Goal: Task Accomplishment & Management: Manage account settings

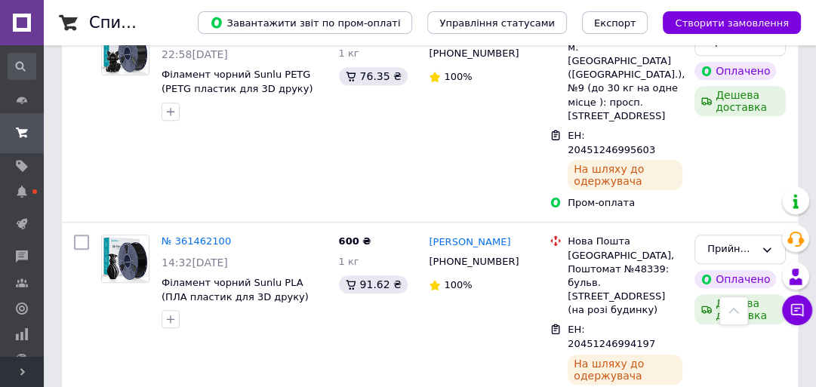
scroll to position [1026, 0]
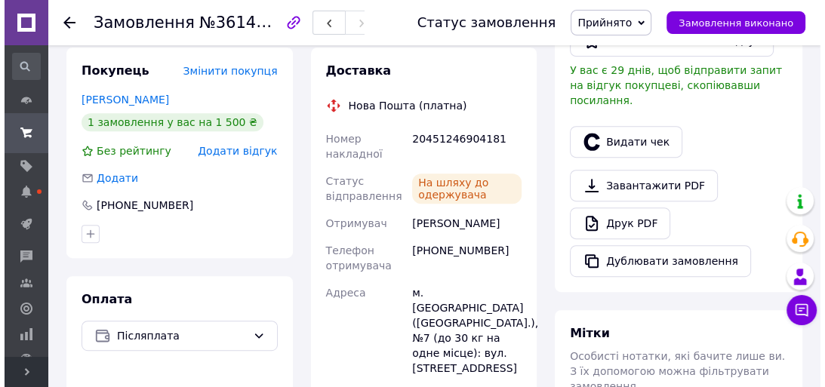
scroll to position [423, 0]
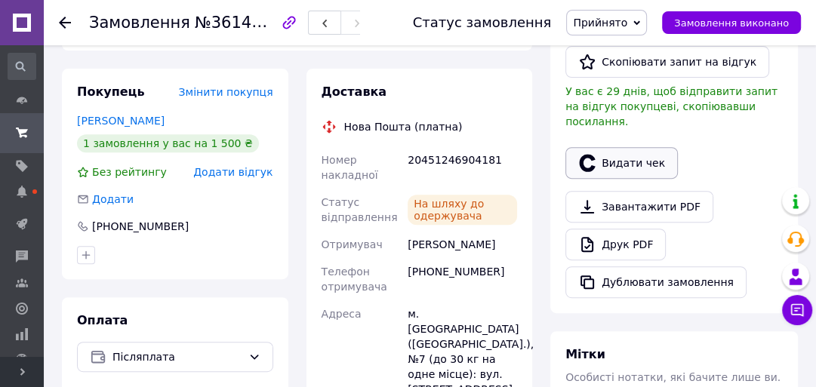
click at [611, 150] on button "Видати чек" at bounding box center [621, 163] width 112 height 32
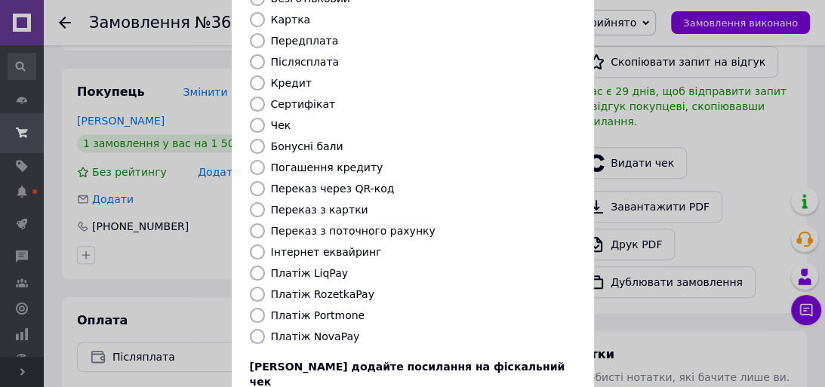
scroll to position [181, 0]
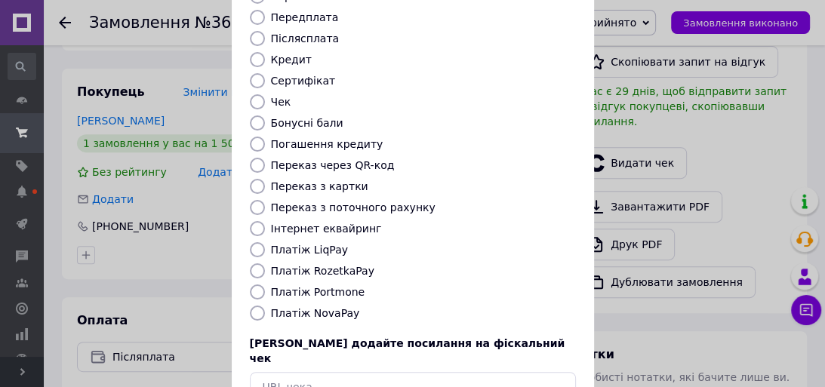
click at [260, 306] on input "Платіж NovaPay" at bounding box center [257, 313] width 15 height 15
radio input "true"
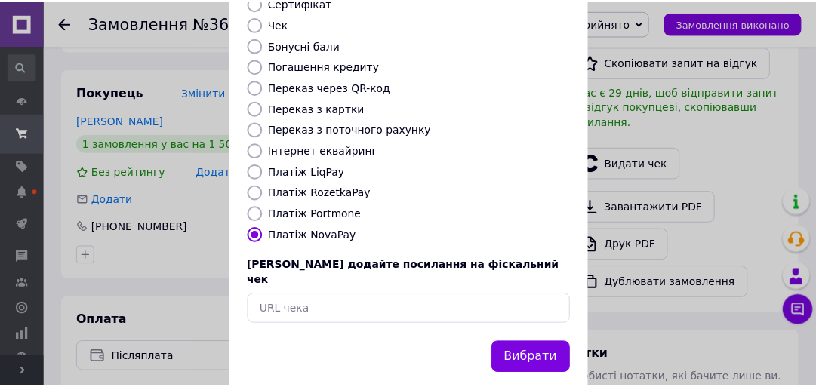
scroll to position [260, 0]
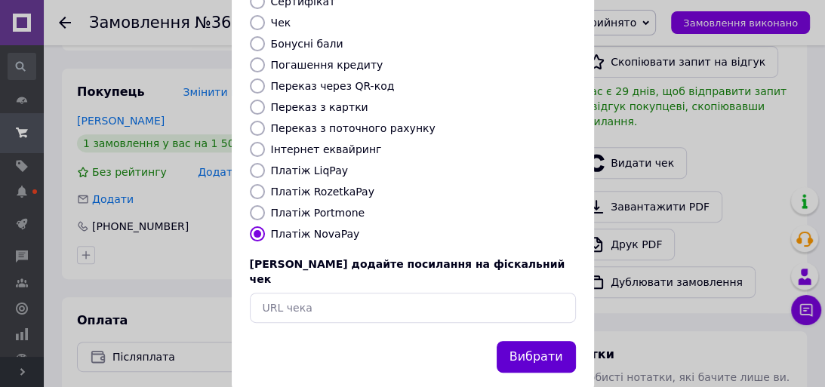
click at [528, 341] on button "Вибрати" at bounding box center [536, 357] width 79 height 32
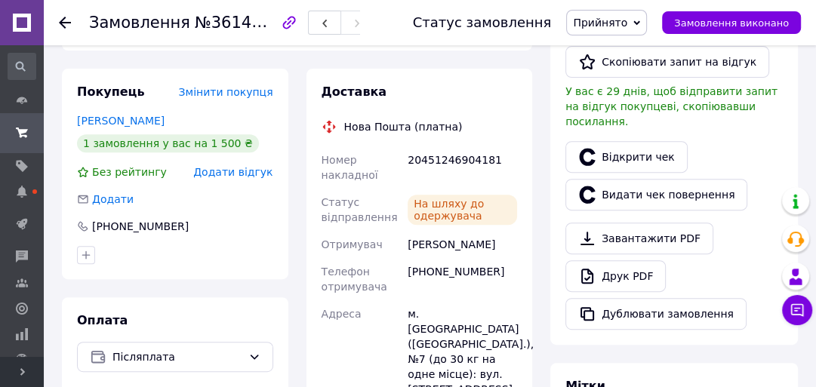
click at [627, 20] on span "Прийнято" at bounding box center [600, 23] width 54 height 12
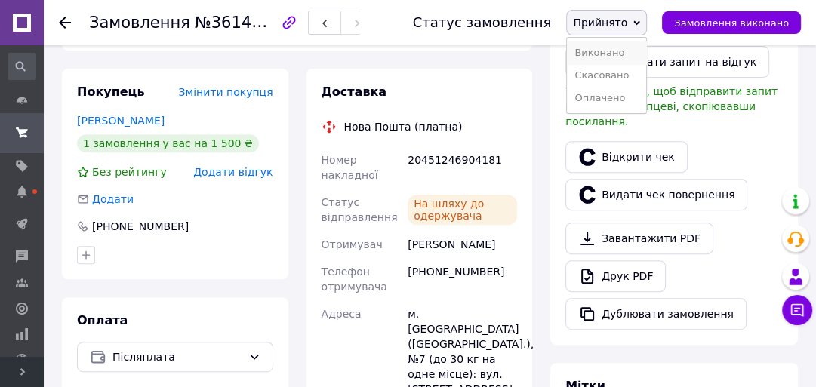
click at [635, 50] on li "Виконано" at bounding box center [606, 53] width 79 height 23
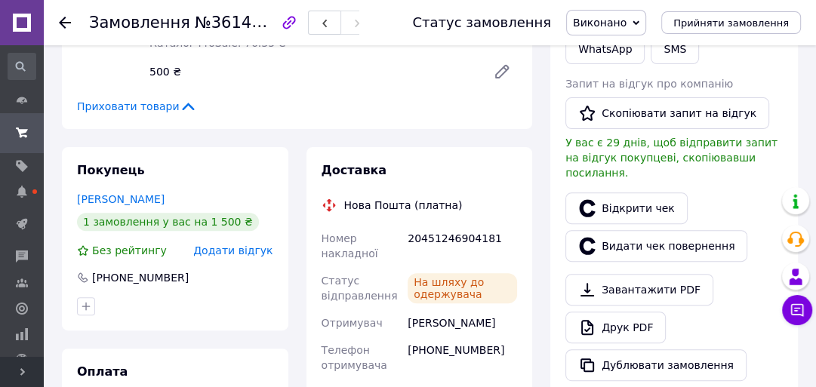
scroll to position [362, 0]
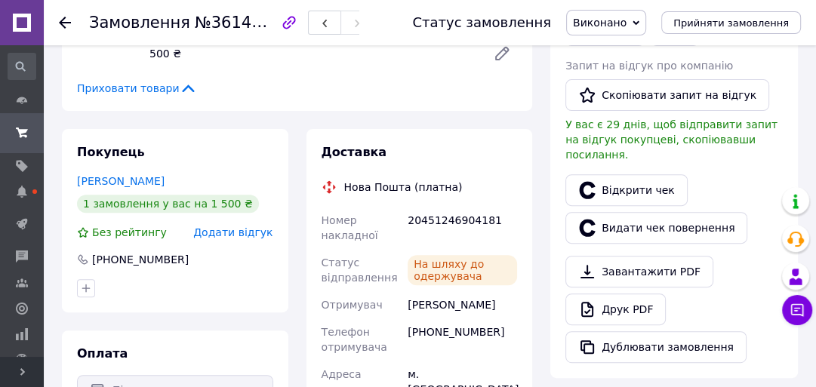
click at [65, 23] on use at bounding box center [65, 23] width 12 height 12
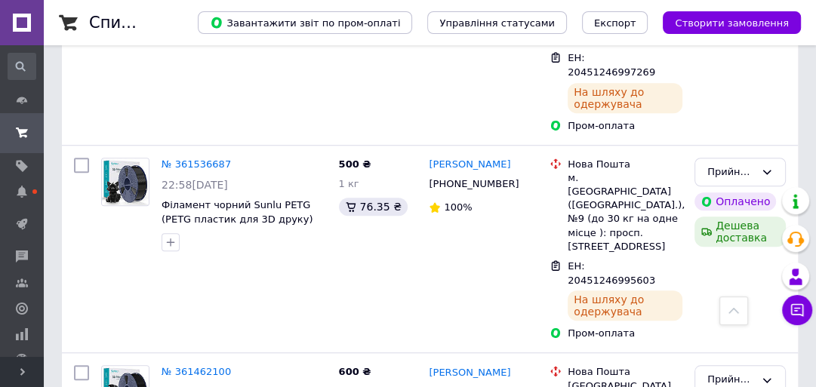
scroll to position [845, 0]
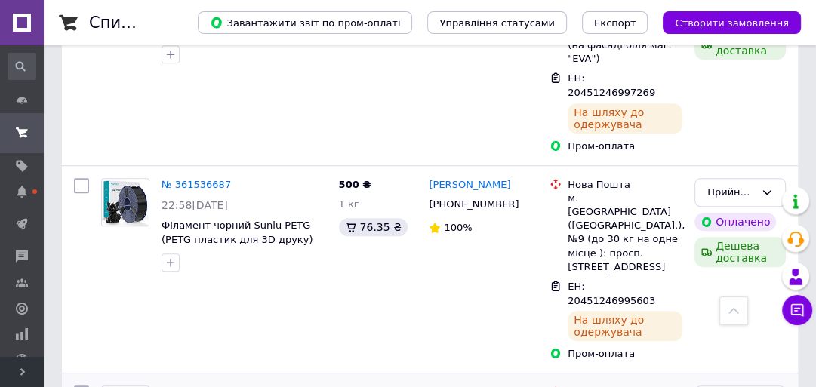
click at [198, 386] on link "№ 361462100" at bounding box center [195, 391] width 69 height 11
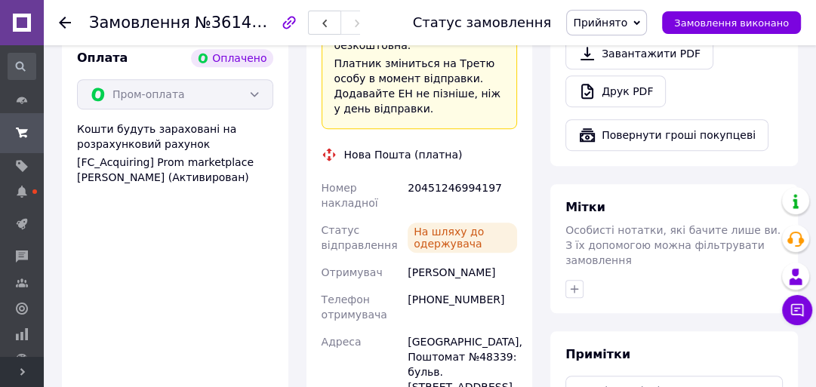
scroll to position [604, 0]
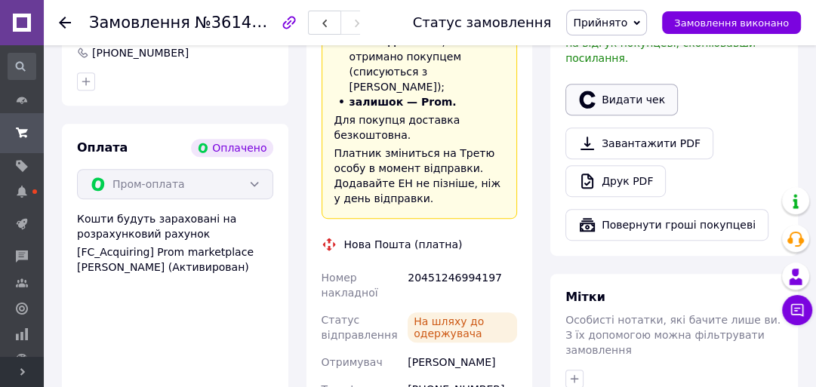
click at [616, 84] on button "Видати чек" at bounding box center [621, 100] width 112 height 32
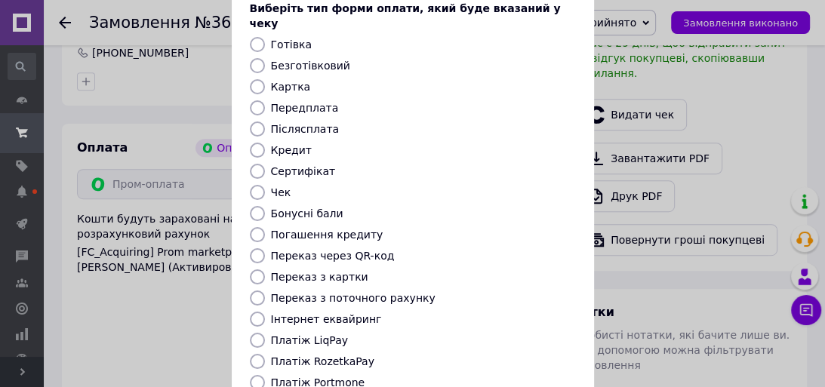
scroll to position [241, 0]
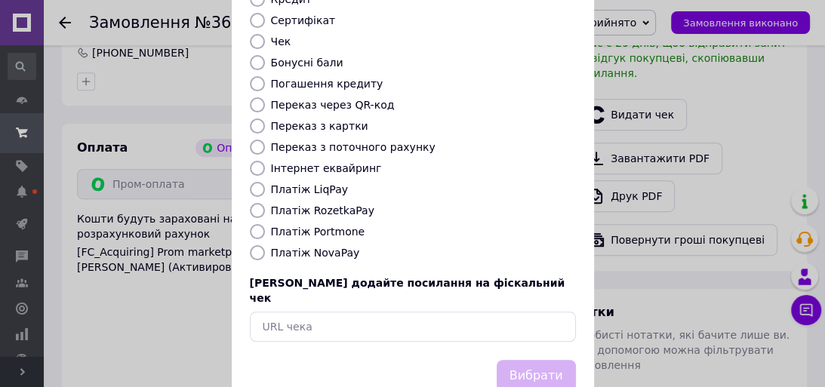
click at [251, 203] on input "Платіж RozetkaPay" at bounding box center [257, 210] width 15 height 15
radio input "true"
click at [542, 360] on button "Вибрати" at bounding box center [536, 376] width 79 height 32
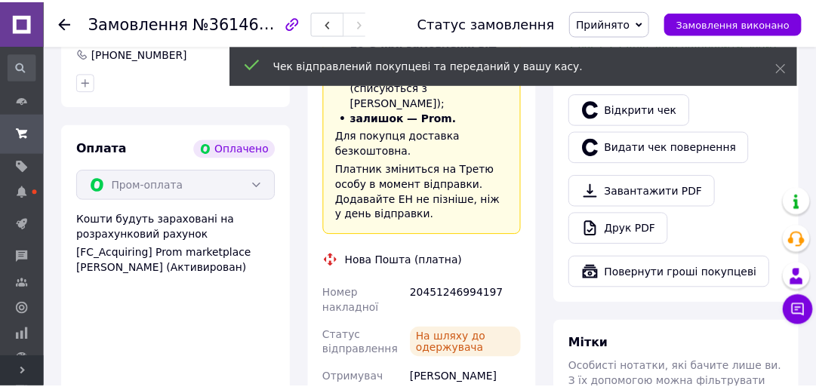
scroll to position [543, 0]
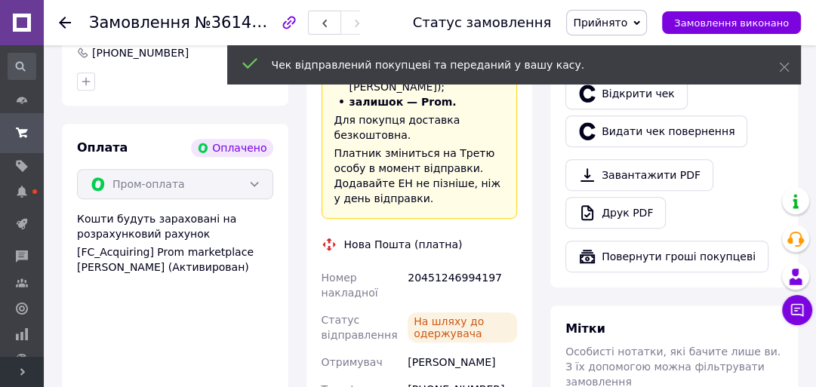
click at [647, 23] on span "Прийнято" at bounding box center [606, 23] width 81 height 26
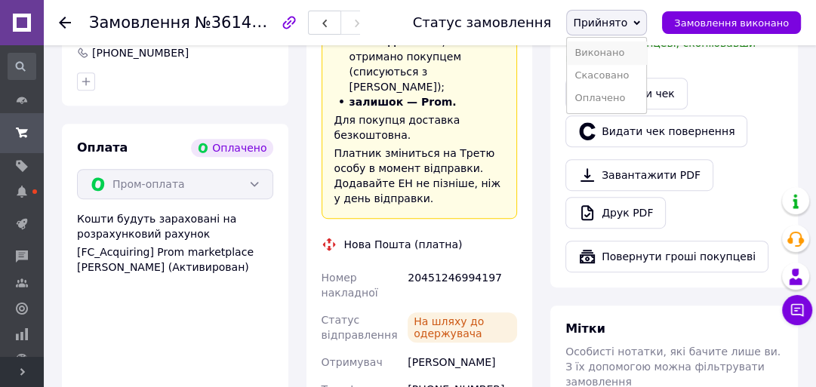
click at [637, 48] on li "Виконано" at bounding box center [606, 53] width 79 height 23
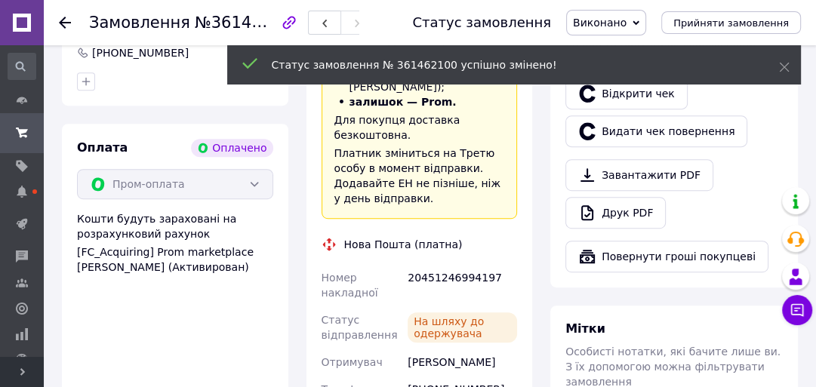
scroll to position [63, 0]
click at [60, 27] on icon at bounding box center [65, 23] width 12 height 12
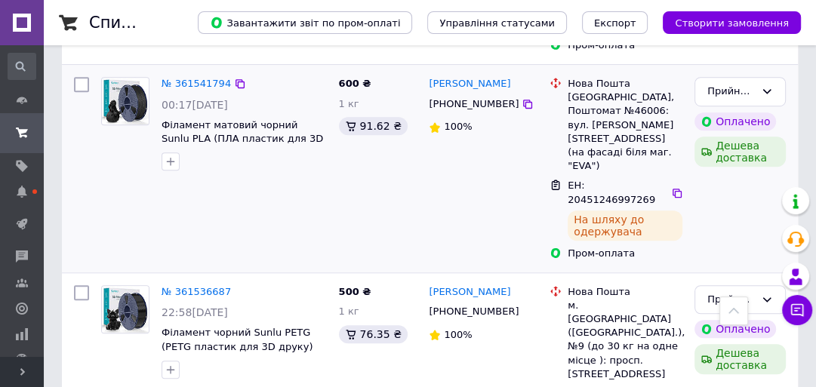
scroll to position [724, 0]
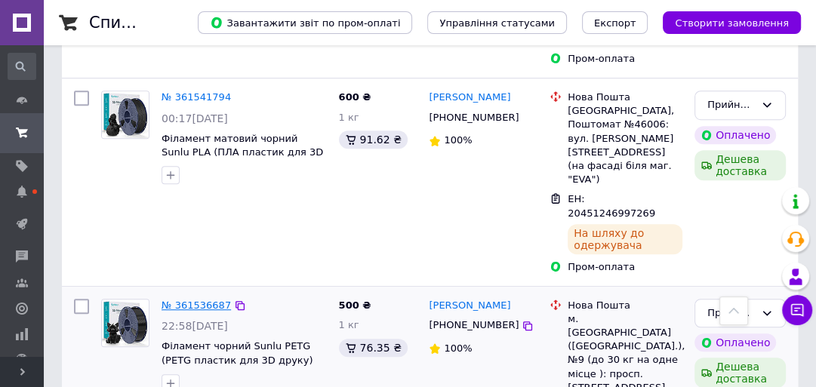
click at [182, 300] on link "№ 361536687" at bounding box center [195, 305] width 69 height 11
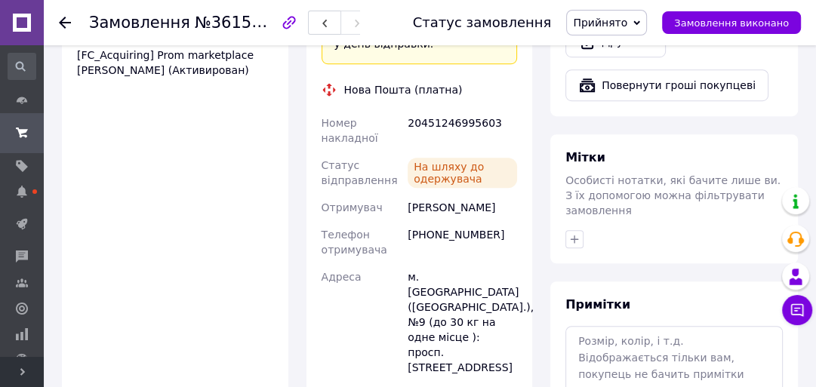
scroll to position [664, 0]
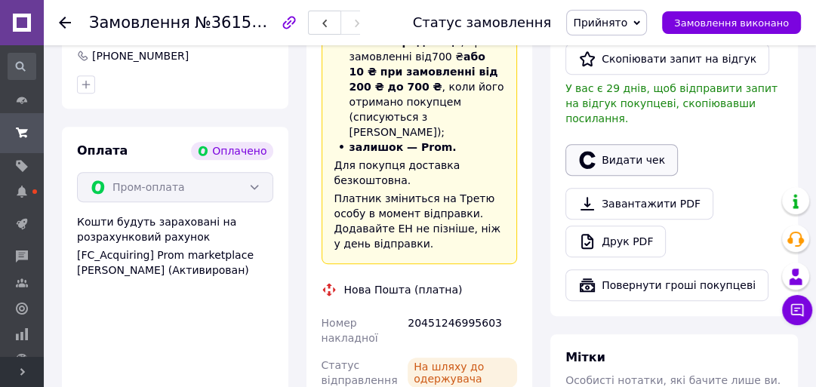
click at [604, 148] on button "Видати чек" at bounding box center [621, 160] width 112 height 32
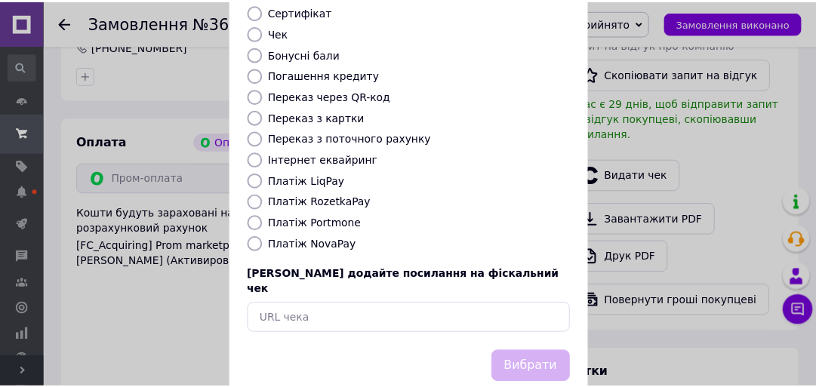
scroll to position [260, 0]
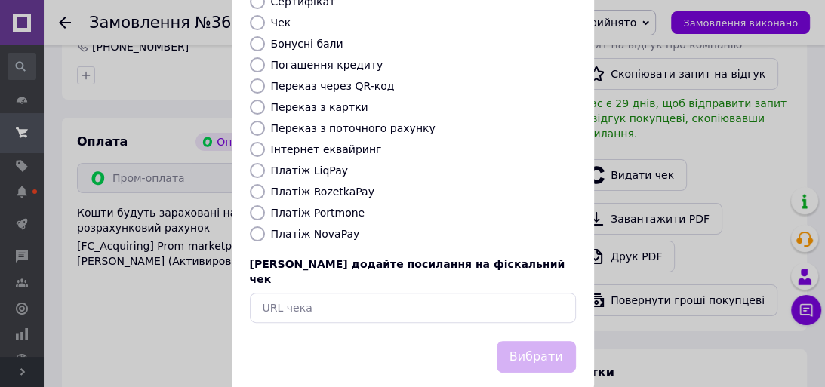
click at [254, 184] on input "Платіж RozetkaPay" at bounding box center [257, 191] width 15 height 15
radio input "true"
click at [534, 341] on button "Вибрати" at bounding box center [536, 357] width 79 height 32
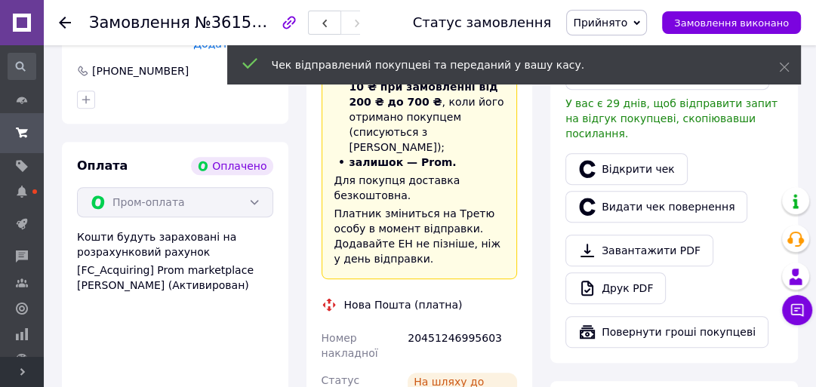
click at [640, 23] on icon at bounding box center [636, 22] width 7 height 5
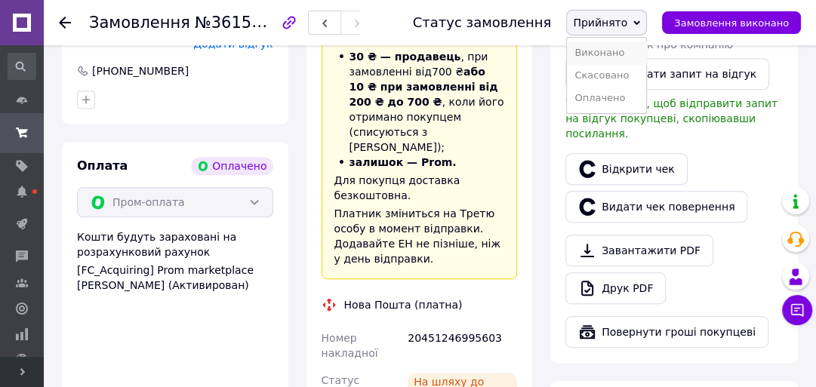
click at [641, 51] on li "Виконано" at bounding box center [606, 53] width 79 height 23
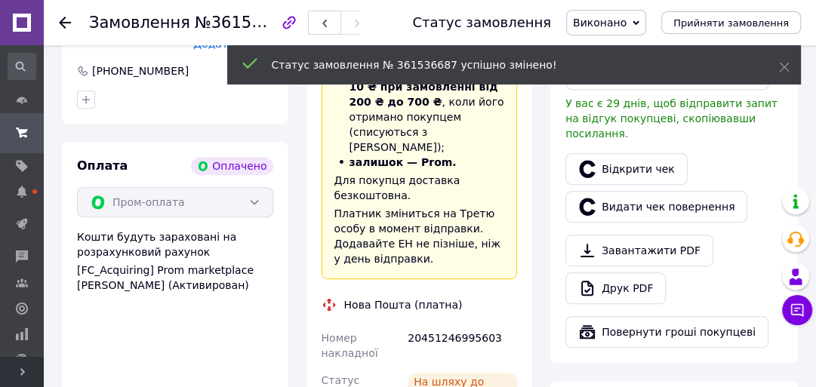
scroll to position [57, 0]
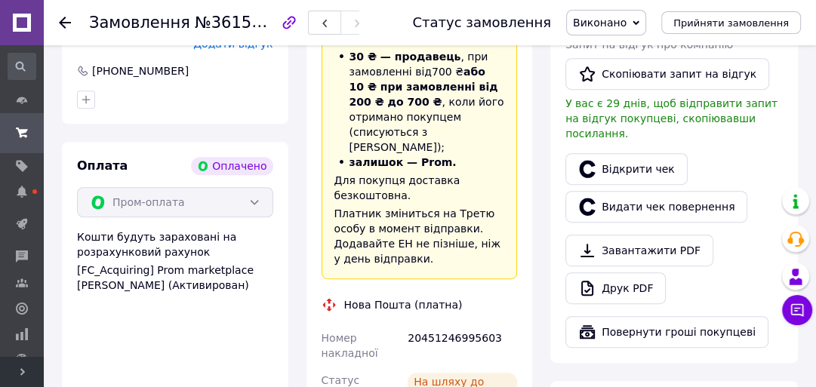
click at [65, 18] on icon at bounding box center [65, 23] width 12 height 12
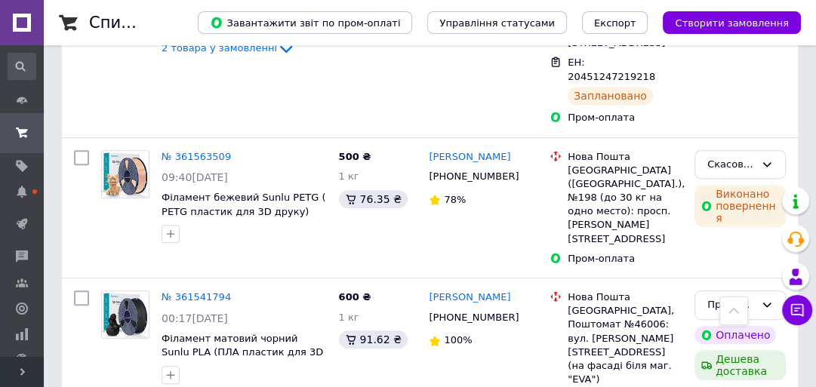
scroll to position [543, 0]
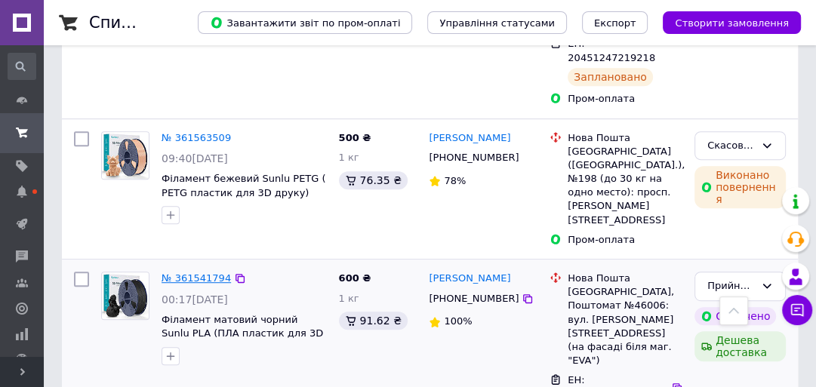
click at [180, 272] on link "№ 361541794" at bounding box center [195, 277] width 69 height 11
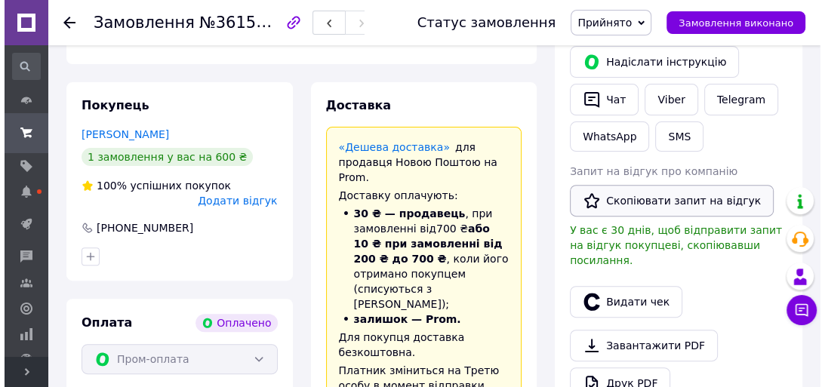
scroll to position [362, 0]
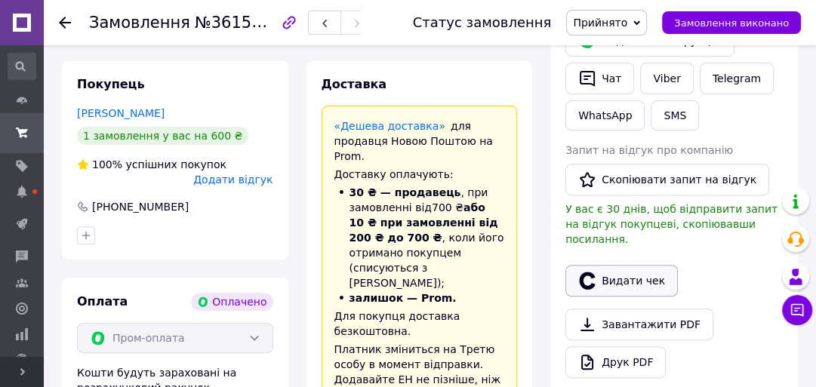
click at [632, 266] on button "Видати чек" at bounding box center [621, 281] width 112 height 32
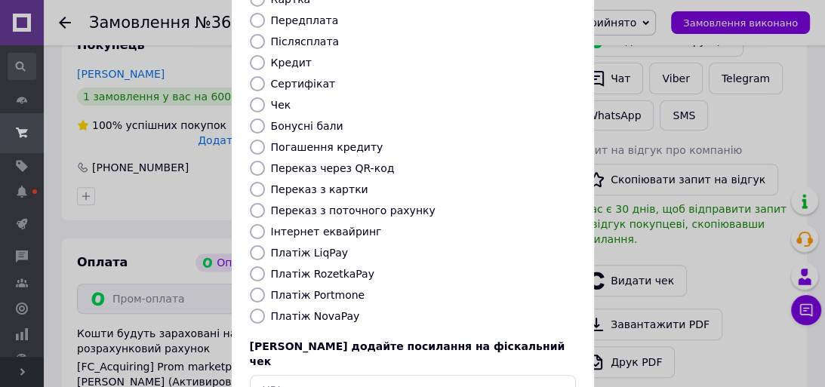
scroll to position [181, 0]
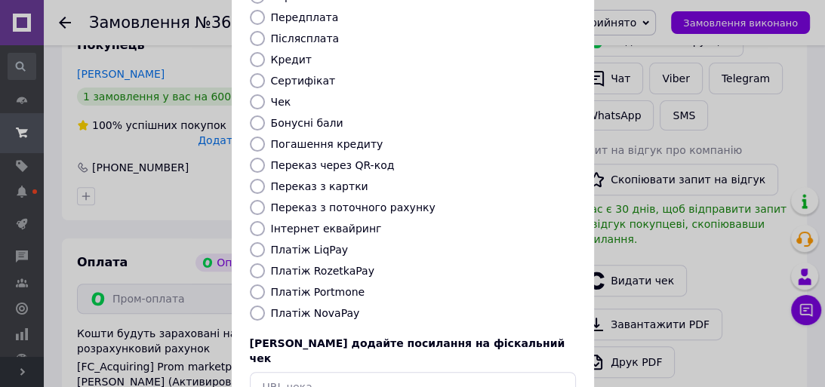
click at [250, 263] on input "Платіж RozetkaPay" at bounding box center [257, 270] width 15 height 15
radio input "true"
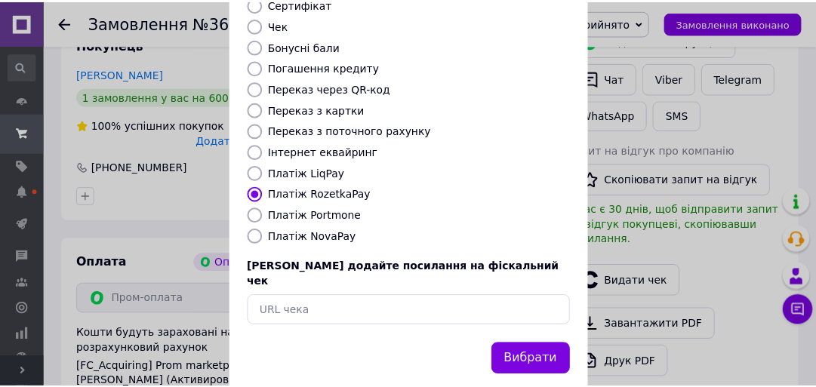
scroll to position [260, 0]
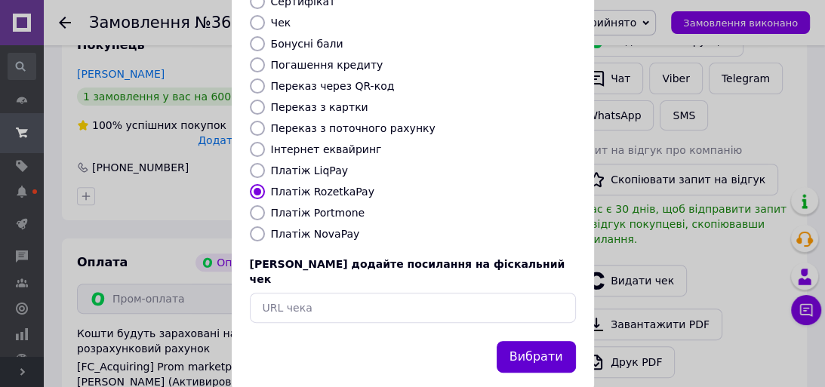
click at [532, 341] on button "Вибрати" at bounding box center [536, 357] width 79 height 32
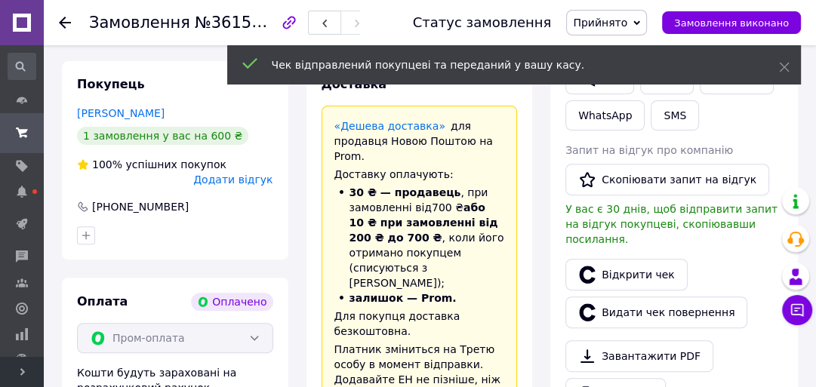
click at [640, 23] on icon at bounding box center [636, 22] width 7 height 5
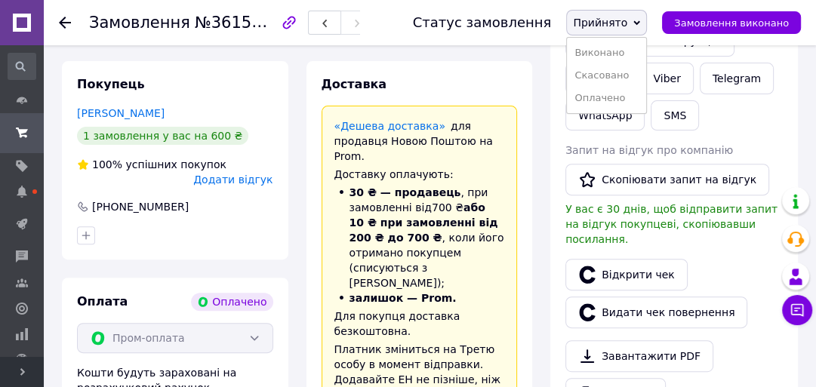
click at [638, 48] on li "Виконано" at bounding box center [606, 53] width 79 height 23
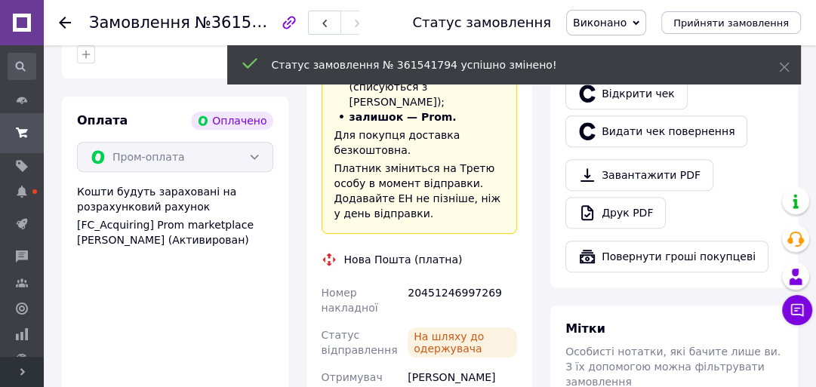
scroll to position [63, 0]
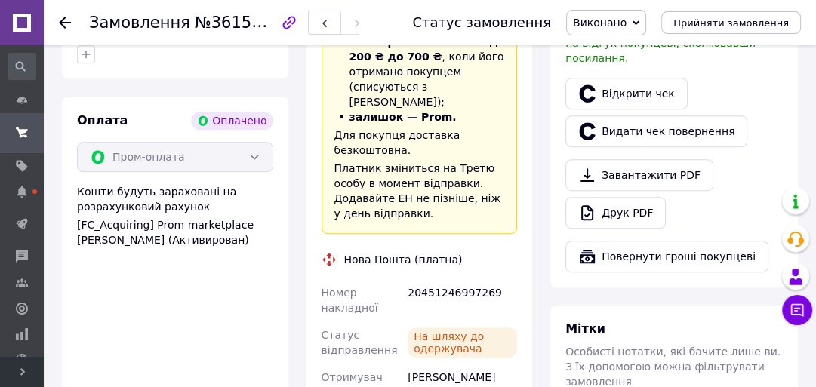
click at [61, 19] on icon at bounding box center [65, 23] width 12 height 12
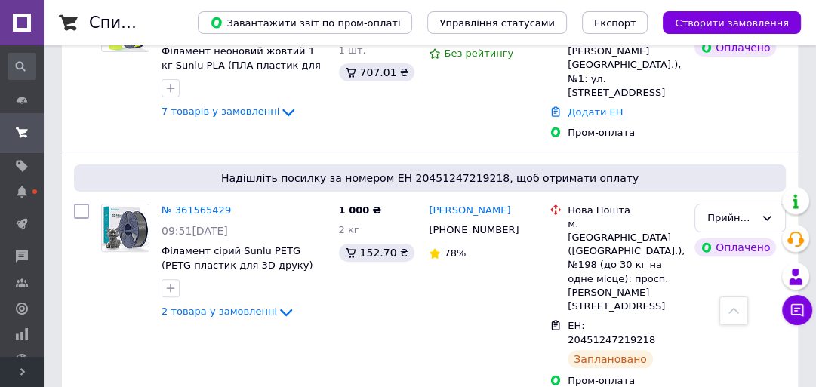
scroll to position [241, 0]
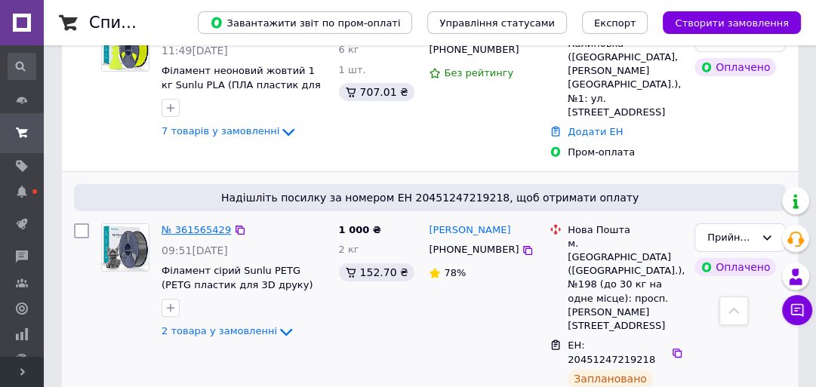
click at [192, 224] on link "№ 361565429" at bounding box center [195, 229] width 69 height 11
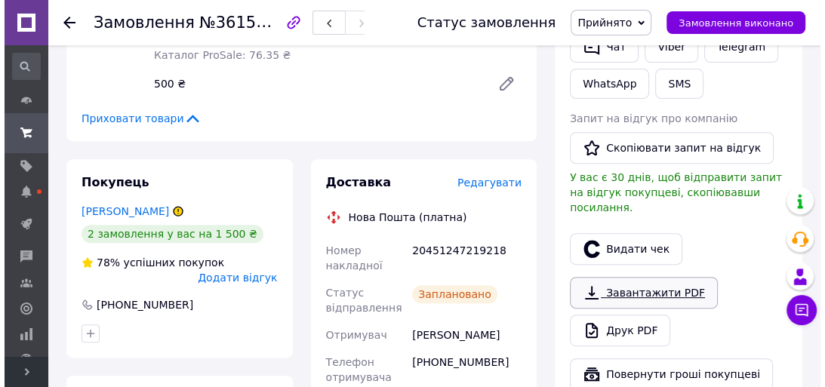
scroll to position [423, 0]
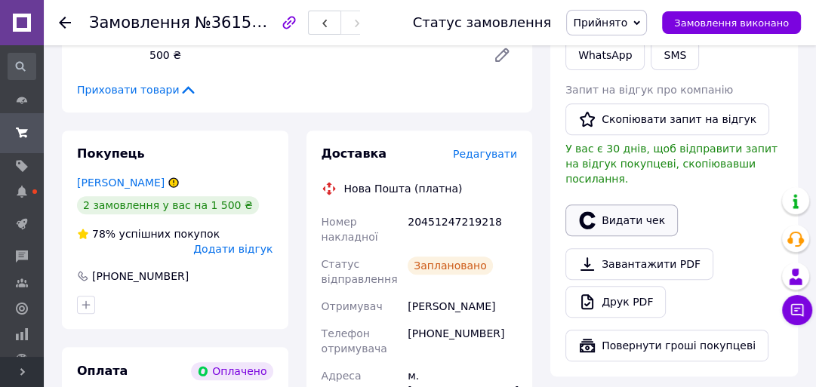
click at [617, 210] on button "Видати чек" at bounding box center [621, 221] width 112 height 32
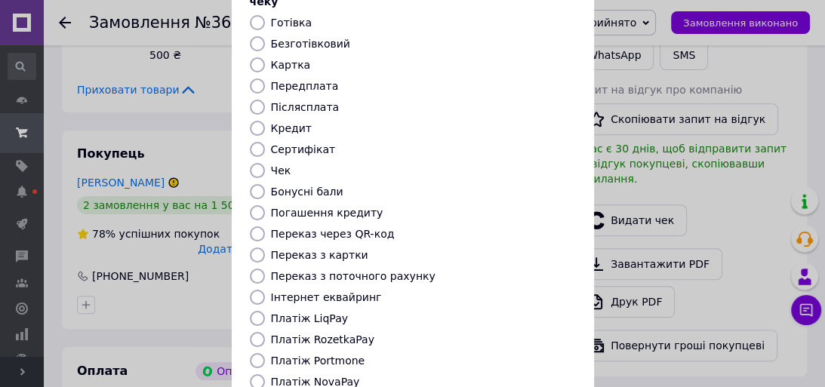
scroll to position [181, 0]
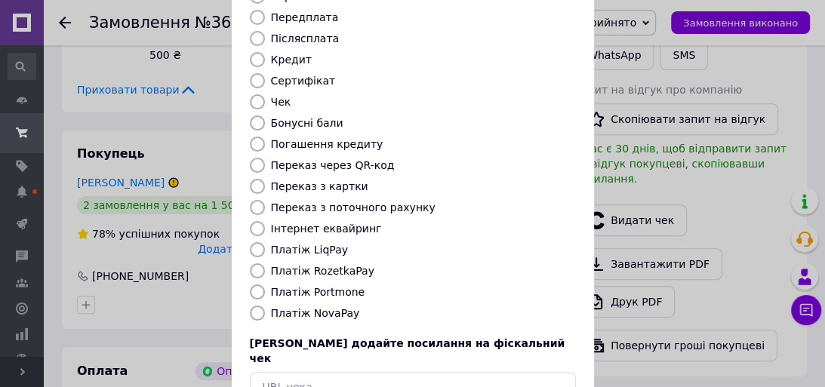
click at [253, 263] on input "Платіж RozetkaPay" at bounding box center [257, 270] width 15 height 15
radio input "true"
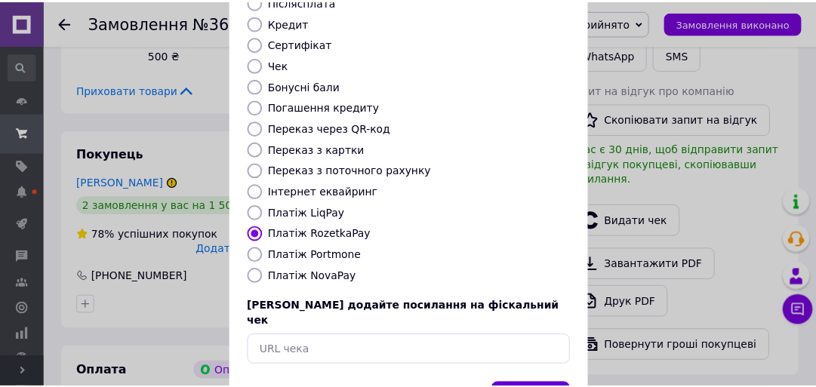
scroll to position [260, 0]
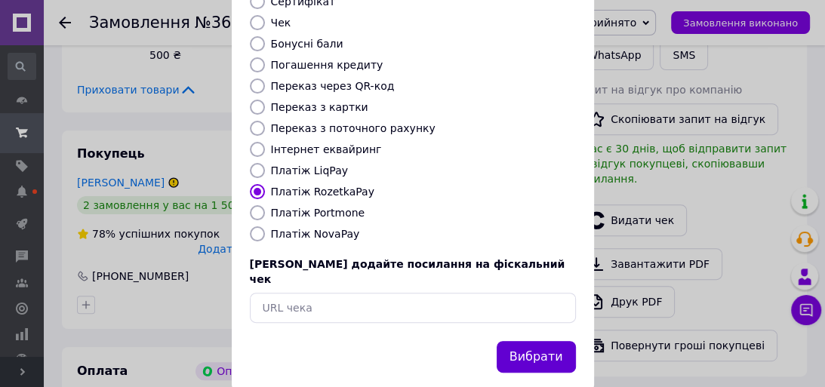
click at [525, 341] on button "Вибрати" at bounding box center [536, 357] width 79 height 32
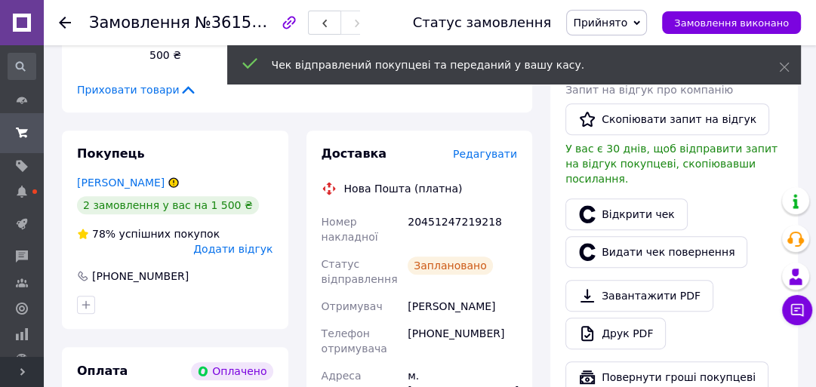
click at [647, 17] on span "Прийнято" at bounding box center [606, 23] width 81 height 26
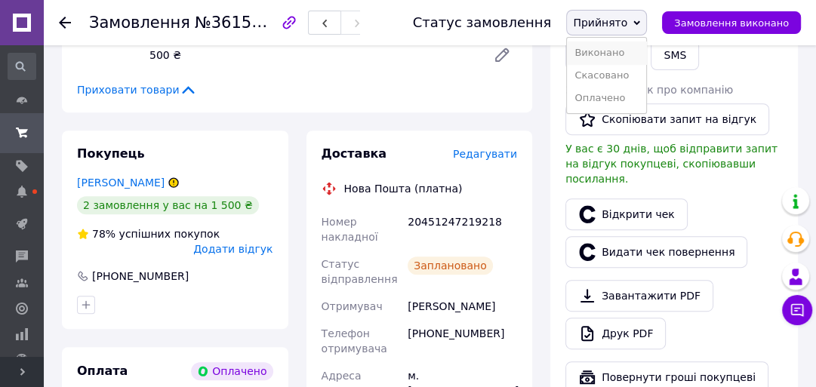
click at [634, 52] on li "Виконано" at bounding box center [606, 53] width 79 height 23
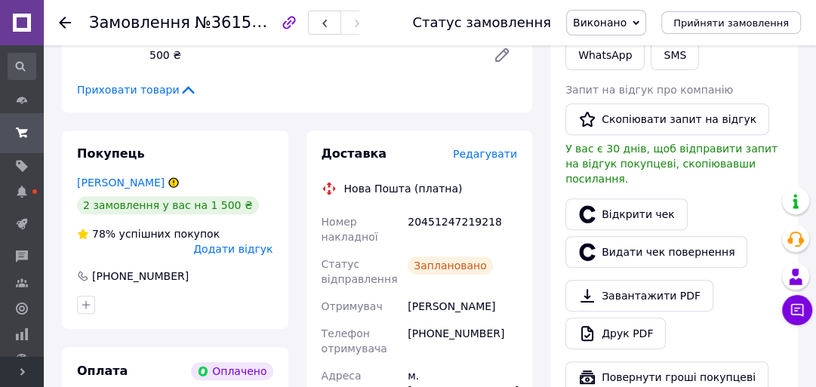
scroll to position [483, 0]
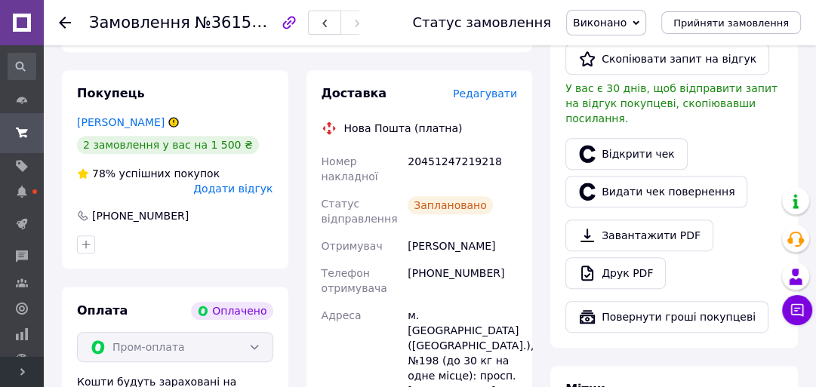
click at [63, 19] on use at bounding box center [65, 23] width 12 height 12
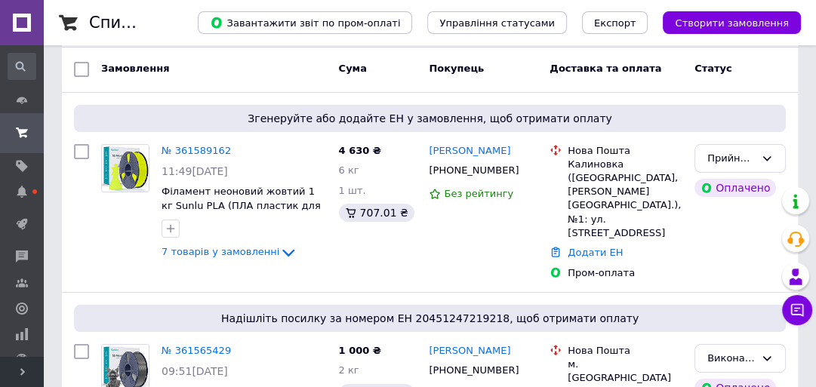
scroll to position [60, 0]
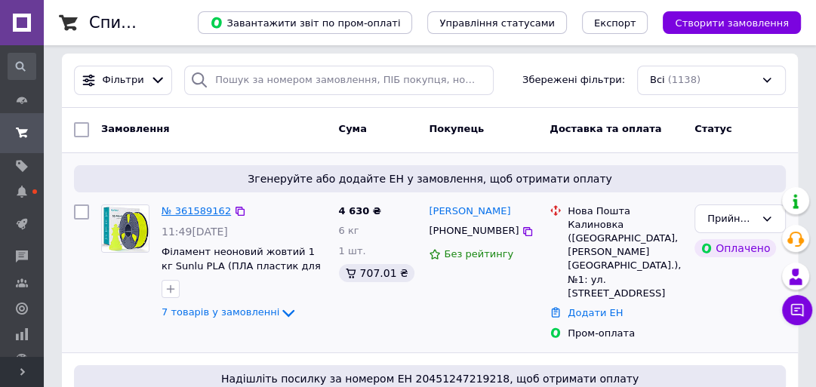
click at [205, 208] on link "№ 361589162" at bounding box center [195, 210] width 69 height 11
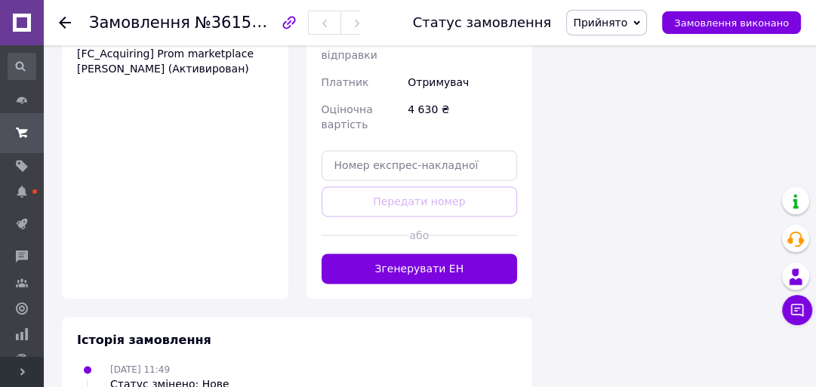
scroll to position [1570, 0]
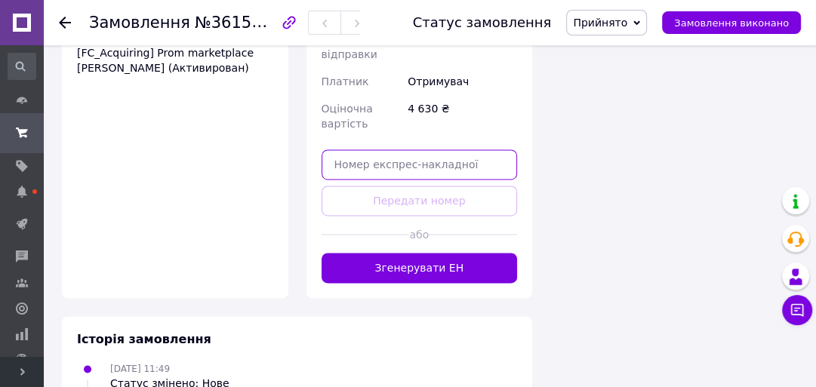
click at [334, 149] on input "text" at bounding box center [419, 164] width 196 height 30
paste input "20451247002482"
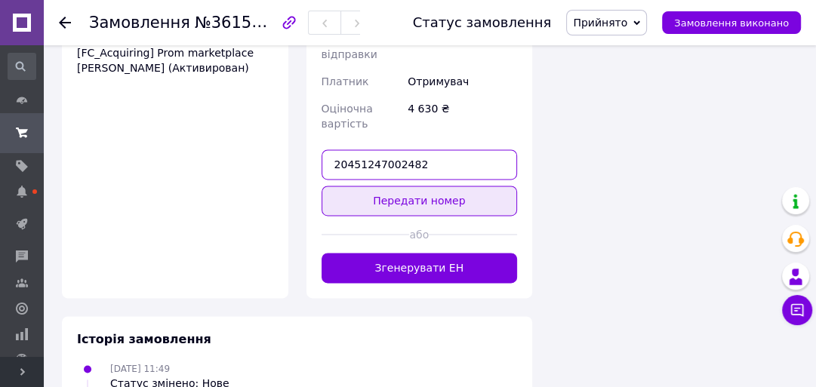
type input "20451247002482"
click at [417, 186] on button "Передати номер" at bounding box center [419, 201] width 196 height 30
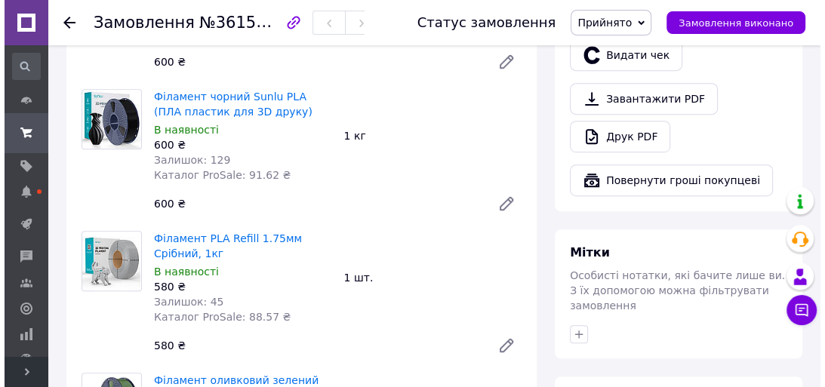
scroll to position [538, 0]
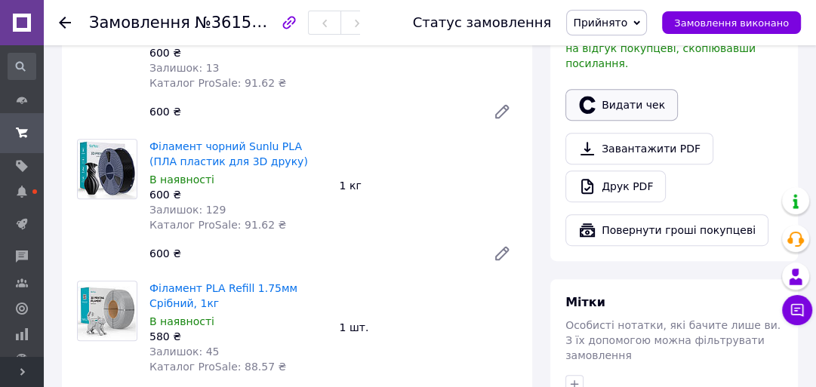
click at [626, 89] on button "Видати чек" at bounding box center [621, 105] width 112 height 32
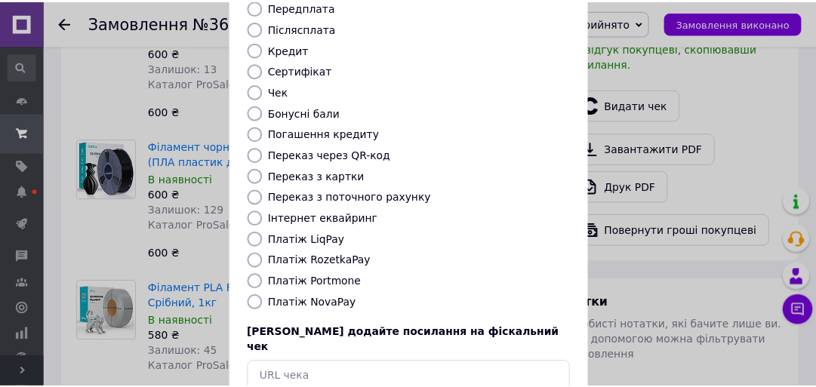
scroll to position [241, 0]
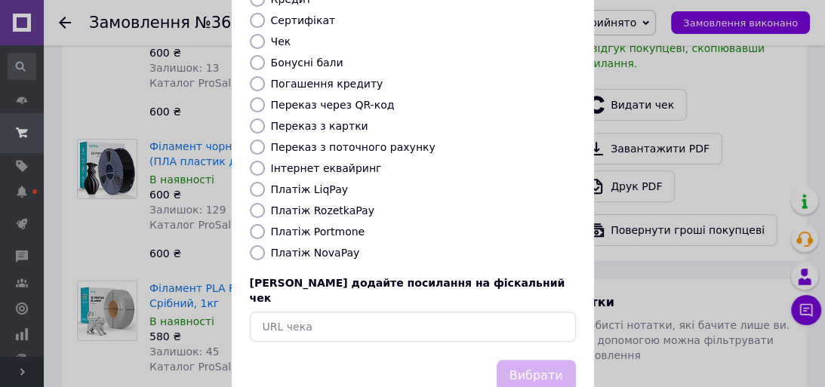
click at [666, 283] on div "Видати фіскальний чек Виберіть тип форми оплати, який буде вказаний у чеку Готі…" at bounding box center [412, 98] width 825 height 678
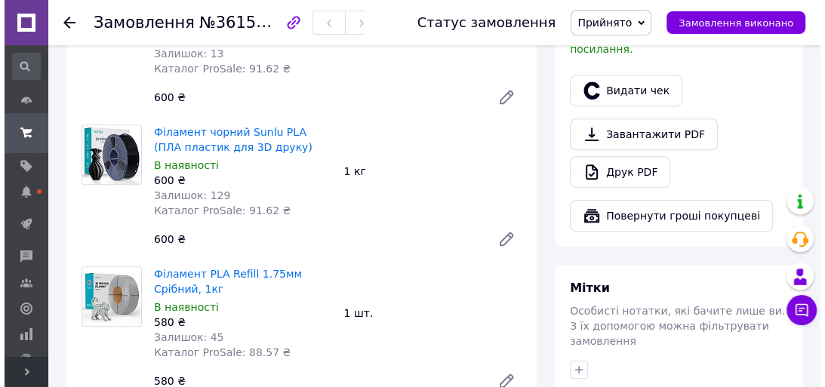
scroll to position [478, 0]
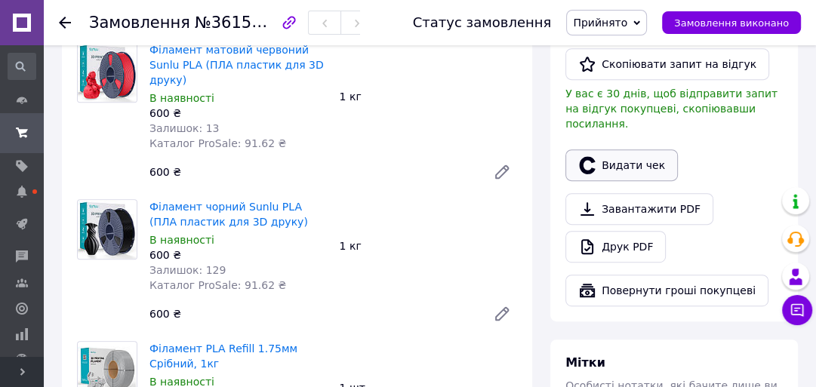
click at [614, 149] on button "Видати чек" at bounding box center [621, 165] width 112 height 32
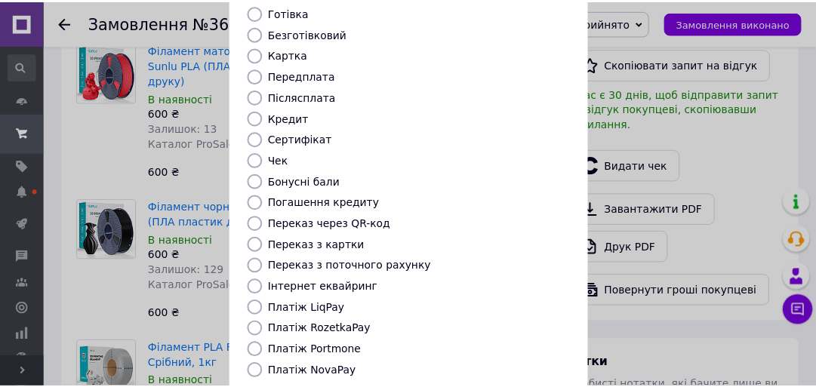
scroll to position [260, 0]
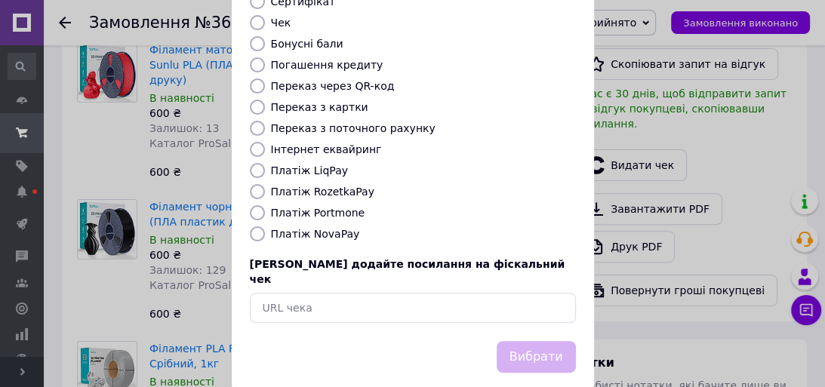
click at [256, 184] on input "Платіж RozetkaPay" at bounding box center [257, 191] width 15 height 15
radio input "true"
click at [537, 341] on button "Вибрати" at bounding box center [536, 357] width 79 height 32
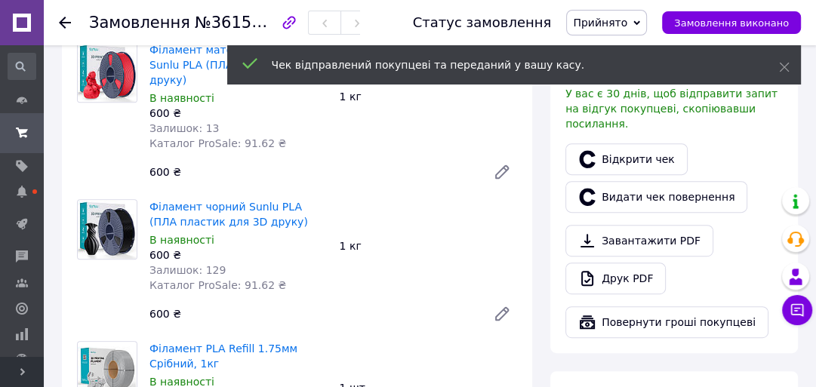
click at [640, 22] on icon at bounding box center [636, 22] width 7 height 5
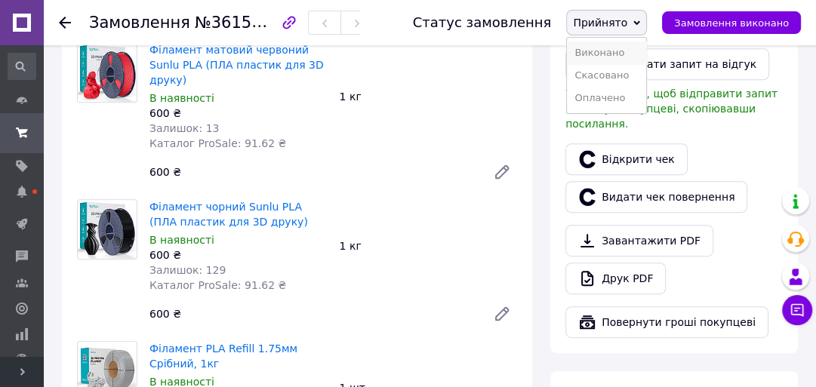
click at [612, 50] on li "Виконано" at bounding box center [606, 53] width 79 height 23
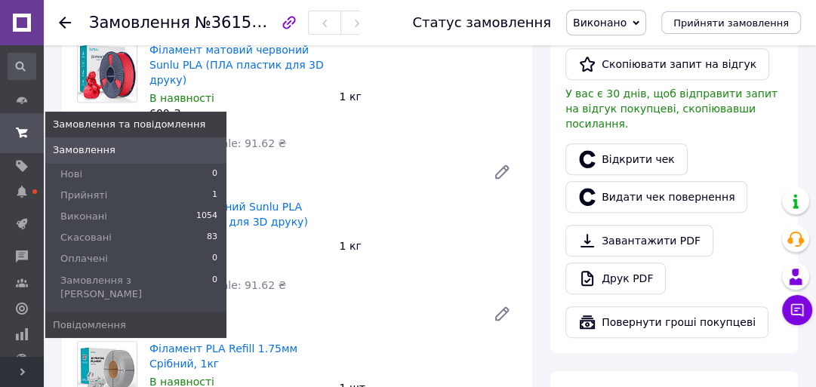
click at [75, 147] on span "Замовлення" at bounding box center [84, 150] width 63 height 14
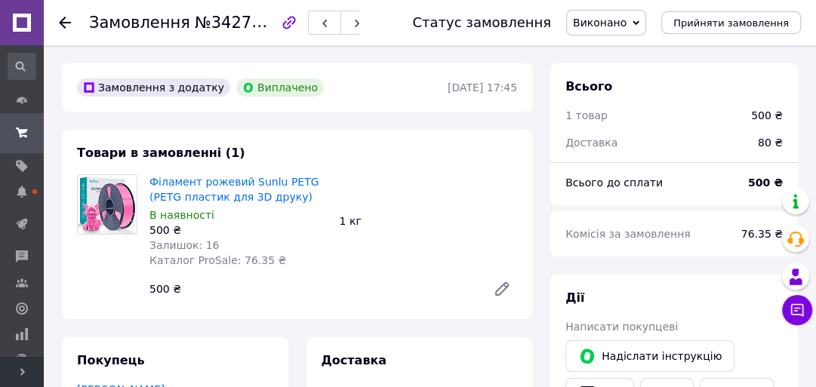
scroll to position [15, 0]
